Goal: Information Seeking & Learning: Learn about a topic

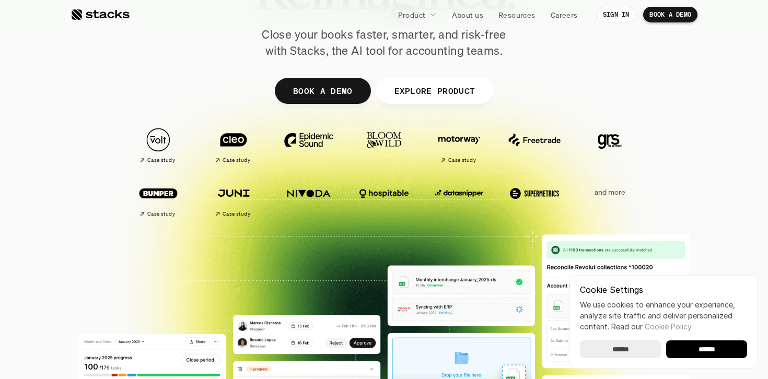
scroll to position [1005, 0]
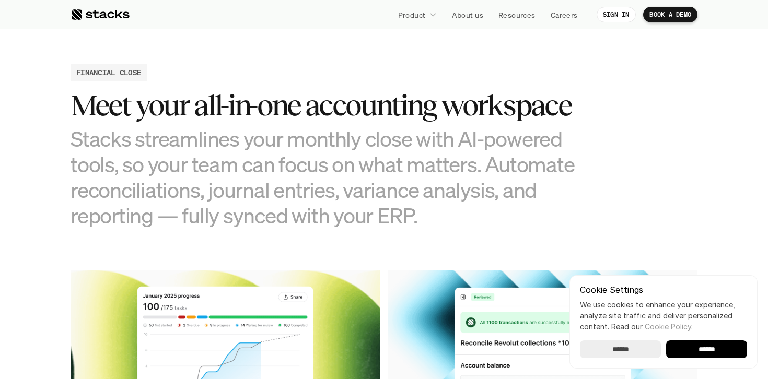
click at [511, 21] on link "Resources" at bounding box center [517, 14] width 50 height 19
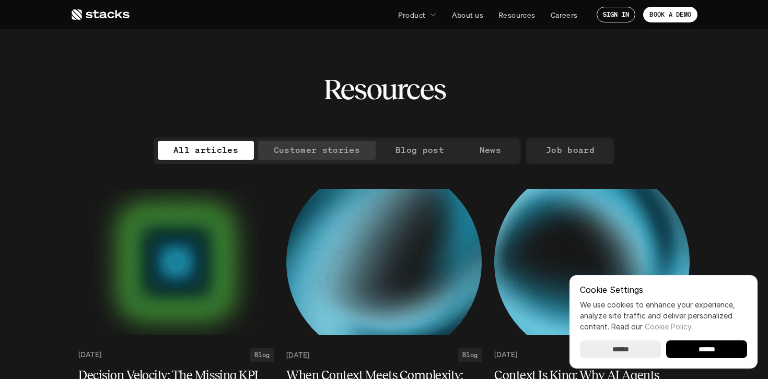
click at [302, 160] on div "All articles Customer stories Blog post News" at bounding box center [337, 150] width 367 height 27
click at [321, 150] on p "Customer stories" at bounding box center [317, 150] width 86 height 15
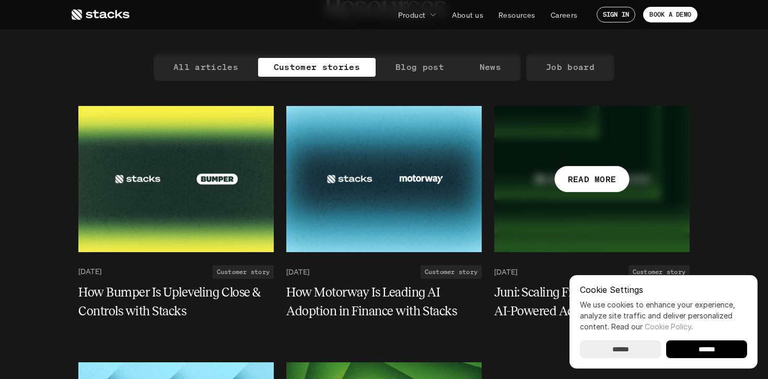
scroll to position [66, 0]
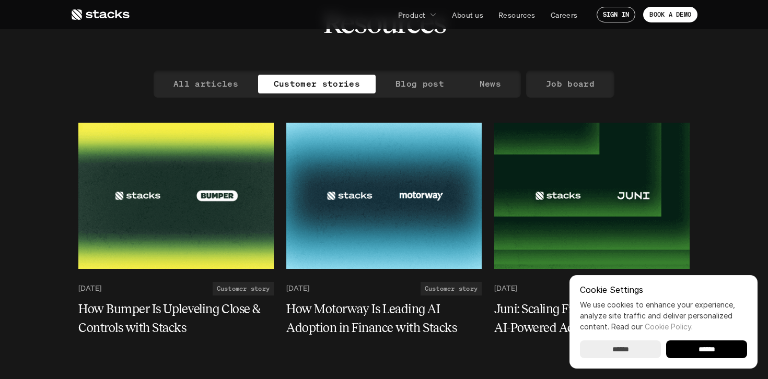
click at [77, 9] on icon at bounding box center [100, 14] width 59 height 13
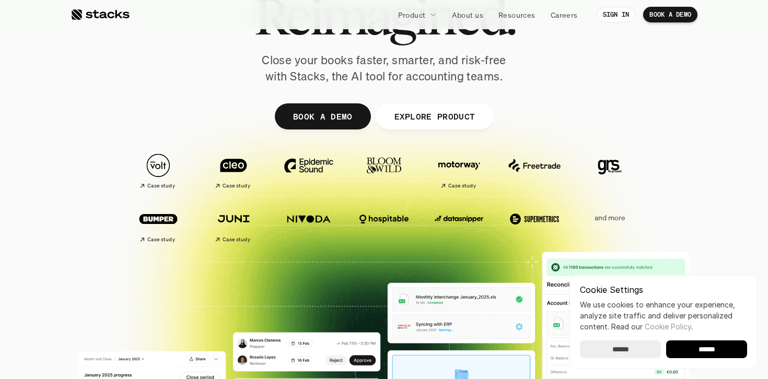
scroll to position [119, 0]
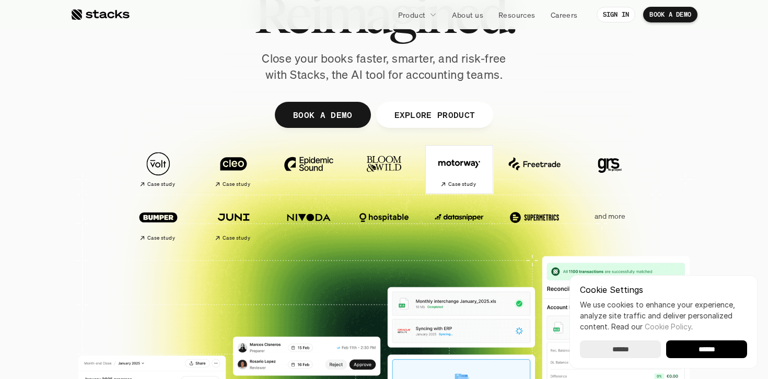
click at [458, 168] on img at bounding box center [459, 164] width 59 height 41
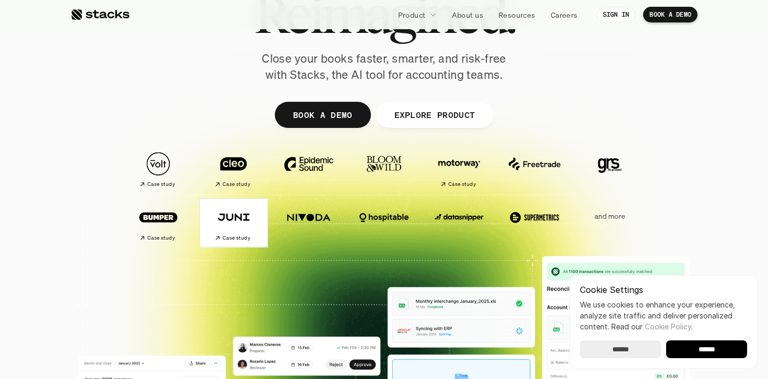
click at [224, 220] on img at bounding box center [233, 217] width 59 height 41
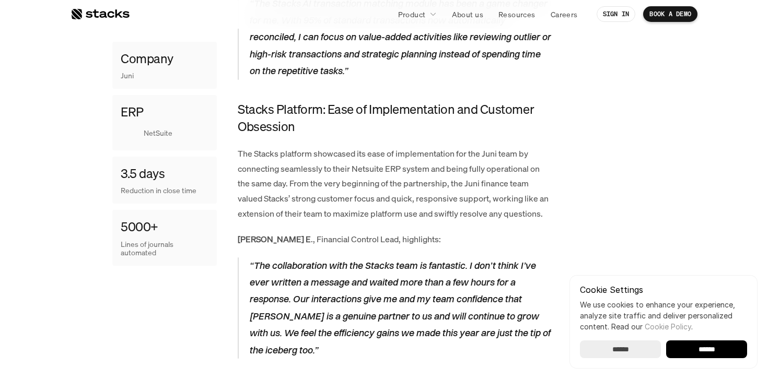
scroll to position [951, 0]
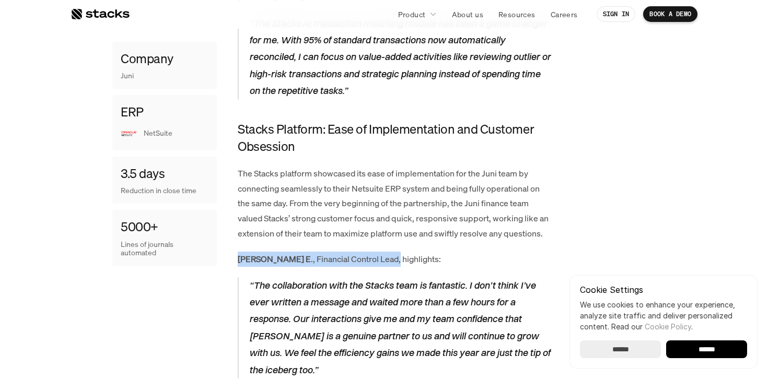
drag, startPoint x: 360, startPoint y: 259, endPoint x: 232, endPoint y: 259, distance: 127.4
copy p "Dionne E ., Financial Control Lead,"
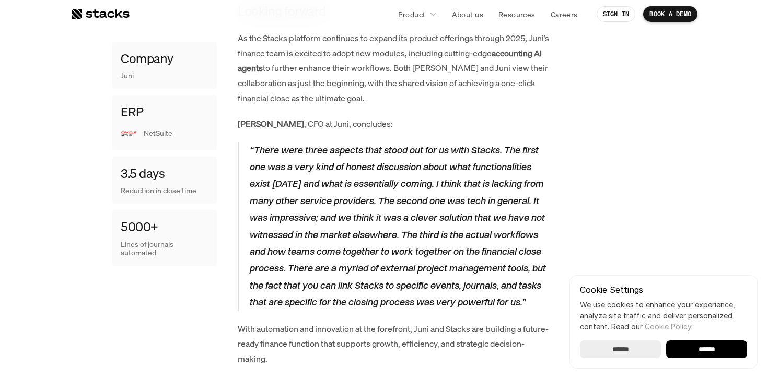
scroll to position [1948, 0]
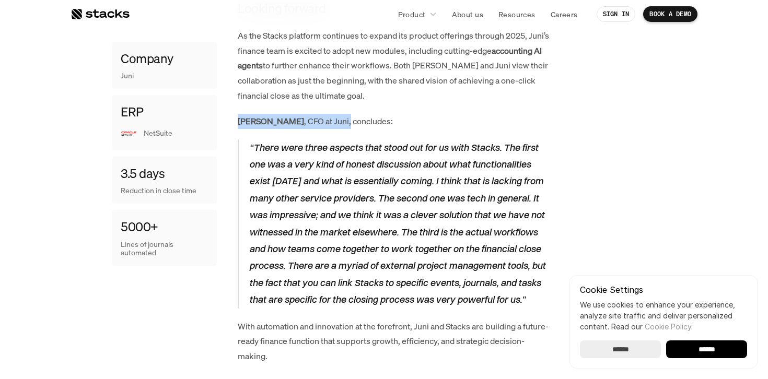
drag, startPoint x: 319, startPoint y: 124, endPoint x: 226, endPoint y: 124, distance: 92.5
copy p "Ruben A. , CFO at Juni,"
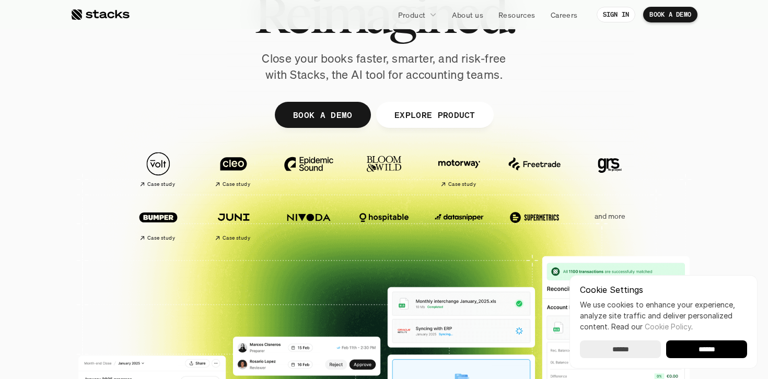
click at [613, 216] on p "and more" at bounding box center [609, 216] width 65 height 9
click at [610, 219] on p "and more" at bounding box center [609, 216] width 65 height 9
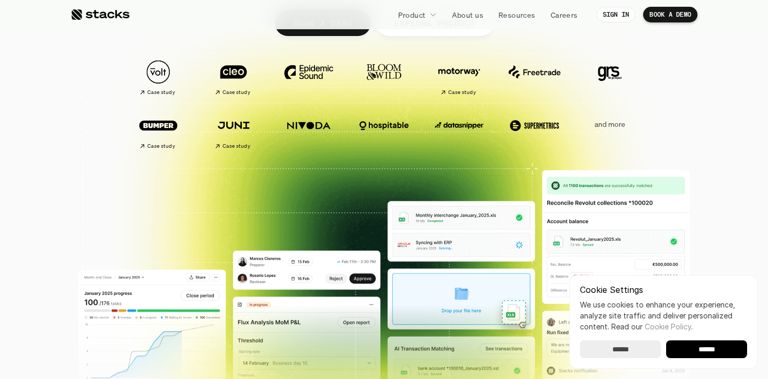
scroll to position [221, 0]
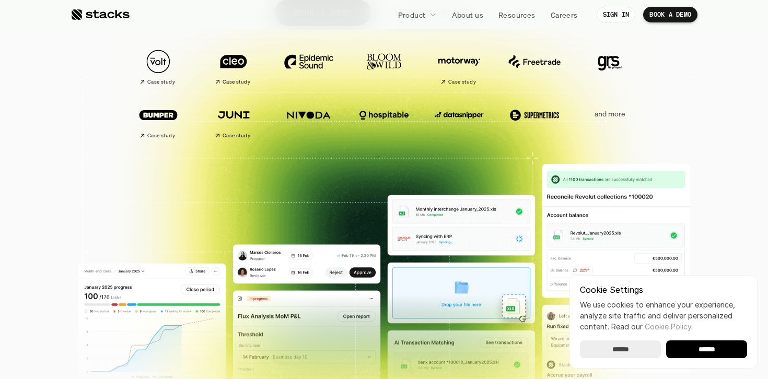
click at [610, 111] on p "and more" at bounding box center [609, 114] width 65 height 9
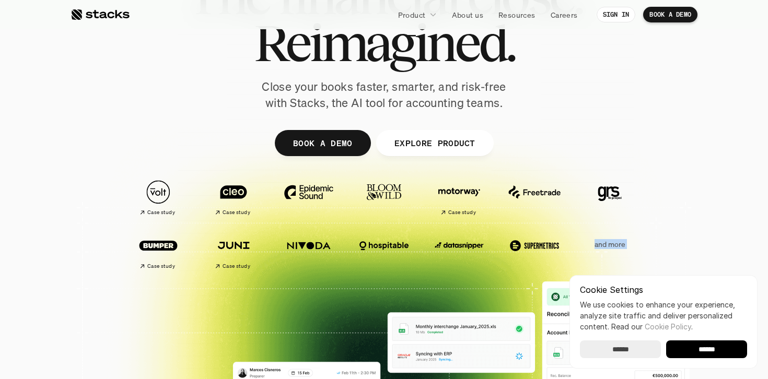
scroll to position [87, 0]
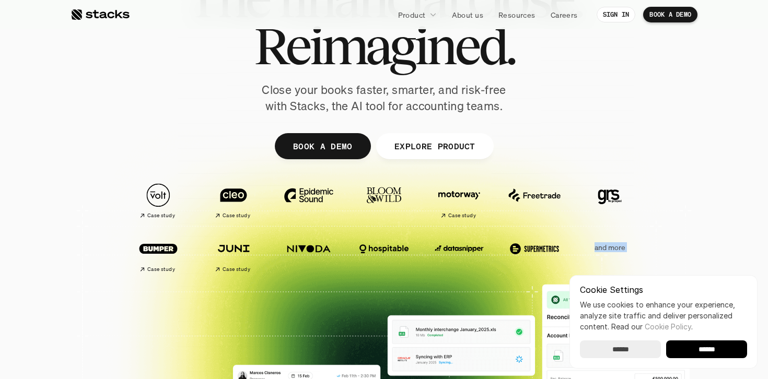
click at [376, 233] on img at bounding box center [384, 248] width 59 height 41
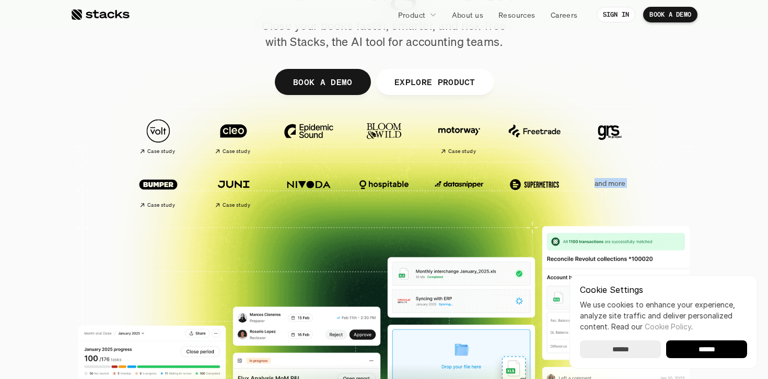
scroll to position [153, 0]
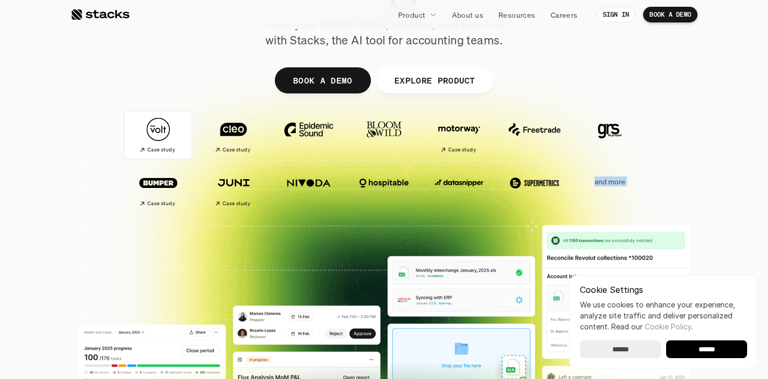
click at [159, 142] on img at bounding box center [158, 129] width 59 height 41
click at [616, 184] on p "and more" at bounding box center [609, 182] width 65 height 9
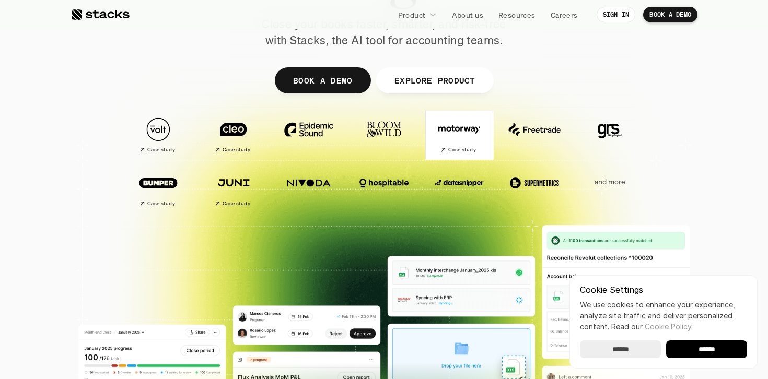
click at [474, 131] on img at bounding box center [459, 129] width 59 height 41
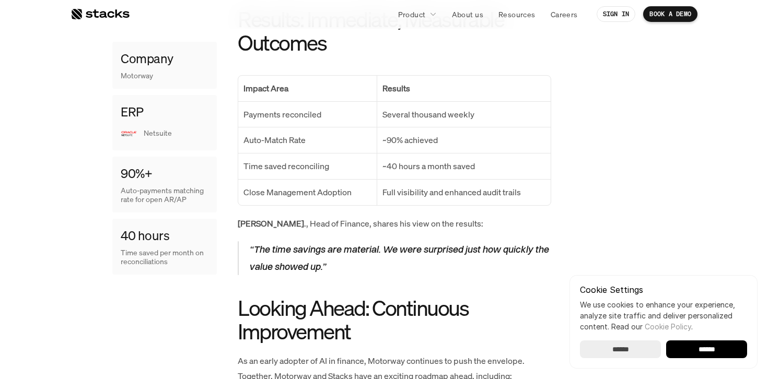
scroll to position [1159, 0]
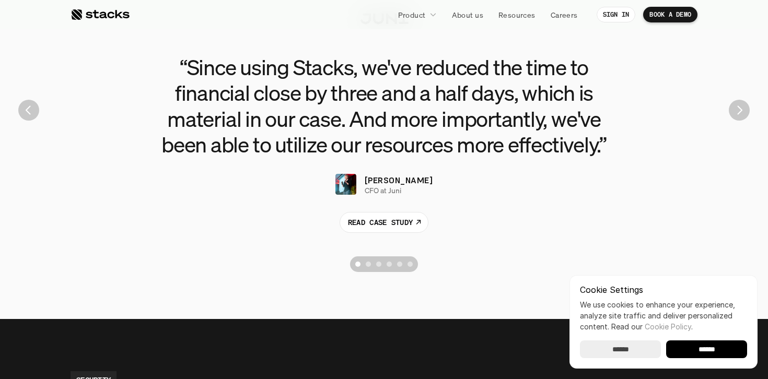
scroll to position [2425, 0]
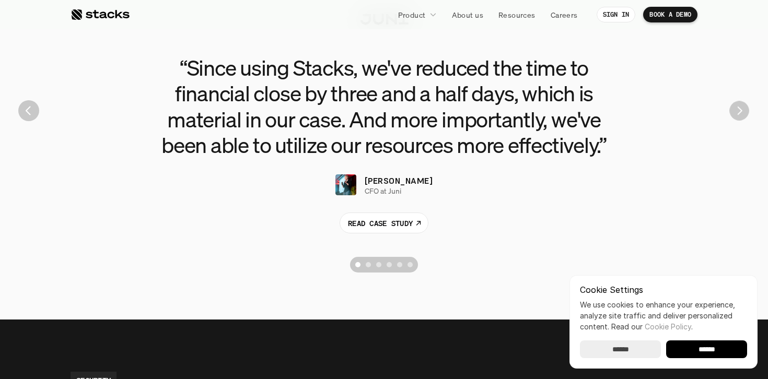
click at [737, 110] on img "Next" at bounding box center [738, 110] width 19 height 19
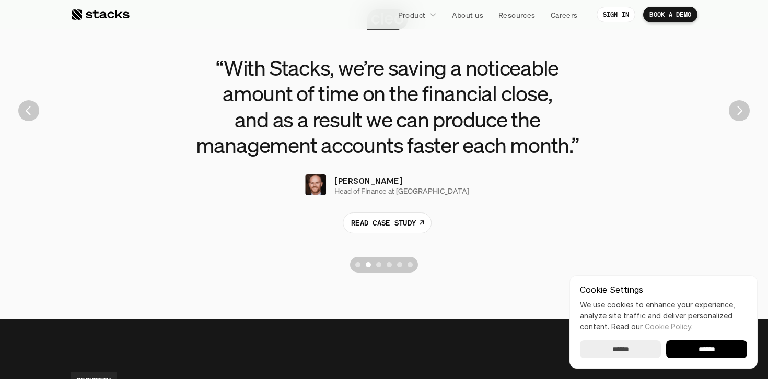
click at [737, 110] on img "Next" at bounding box center [739, 110] width 21 height 21
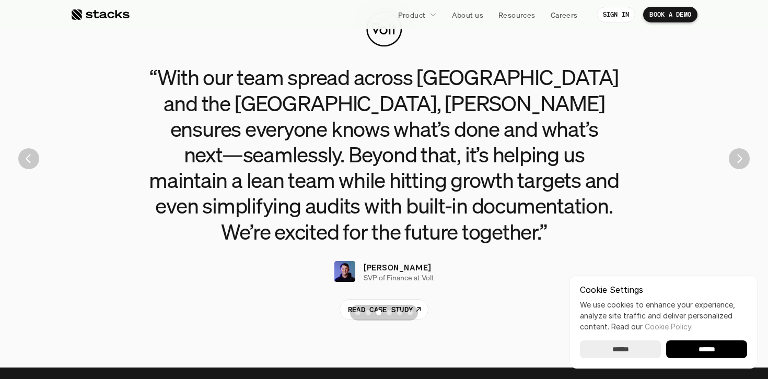
scroll to position [2368, 0]
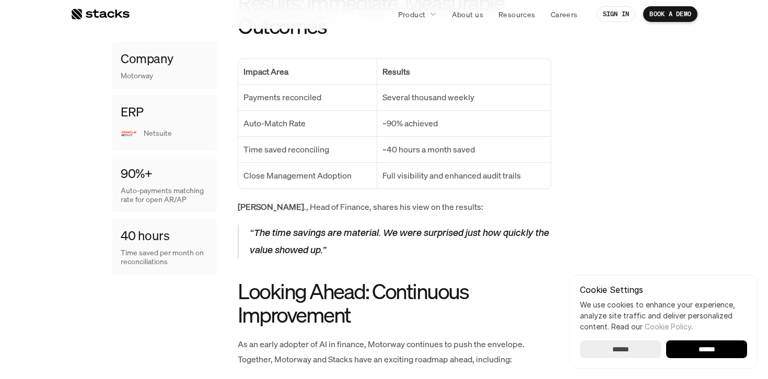
scroll to position [1134, 0]
drag, startPoint x: 329, startPoint y: 193, endPoint x: 220, endPoint y: 192, distance: 108.6
copy p "[PERSON_NAME], Head of Finance,"
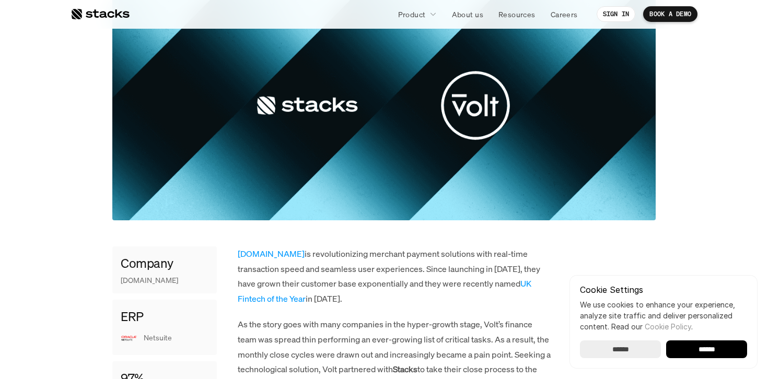
scroll to position [251, 0]
